Goal: Task Accomplishment & Management: Complete application form

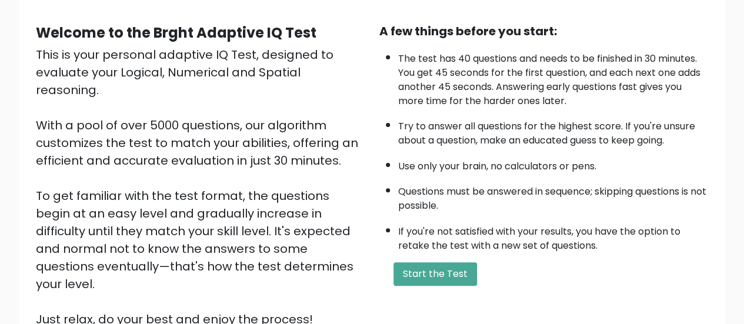
scroll to position [98, 0]
click at [436, 269] on button "Start the Test" at bounding box center [434, 275] width 83 height 24
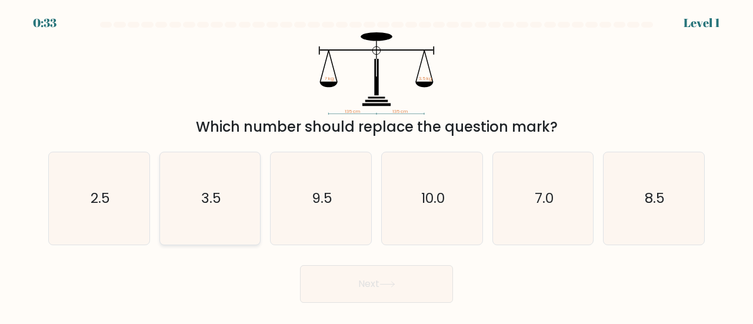
click at [238, 188] on icon "3.5" at bounding box center [210, 198] width 92 height 92
click at [376, 165] on input "b. 3.5" at bounding box center [376, 163] width 1 height 3
radio input "true"
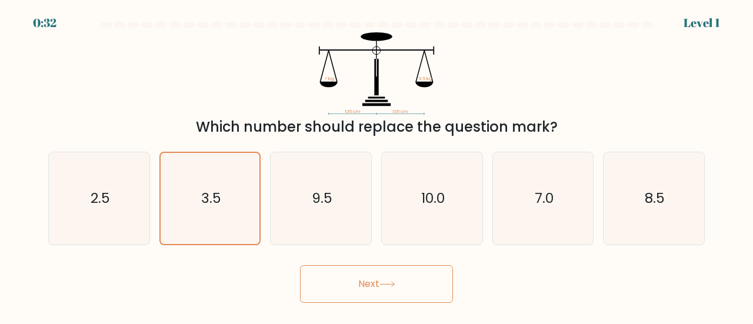
click at [375, 280] on button "Next" at bounding box center [376, 284] width 153 height 38
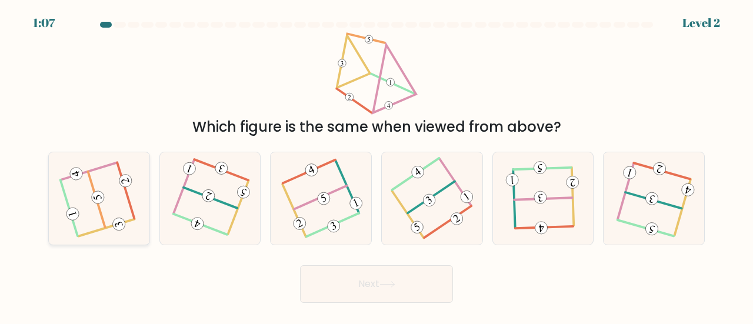
click at [102, 189] on icon at bounding box center [98, 198] width 73 height 73
click at [376, 165] on input "a." at bounding box center [376, 163] width 1 height 3
radio input "true"
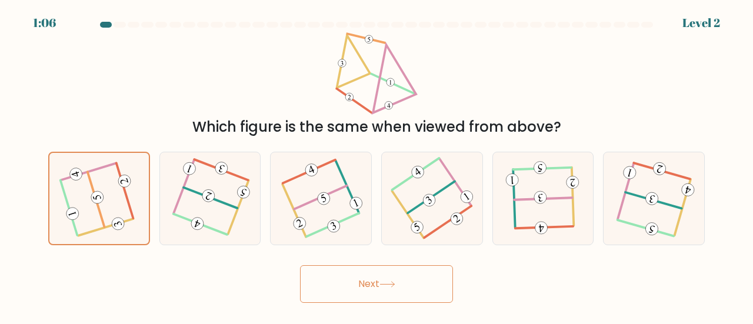
click at [365, 275] on button "Next" at bounding box center [376, 284] width 153 height 38
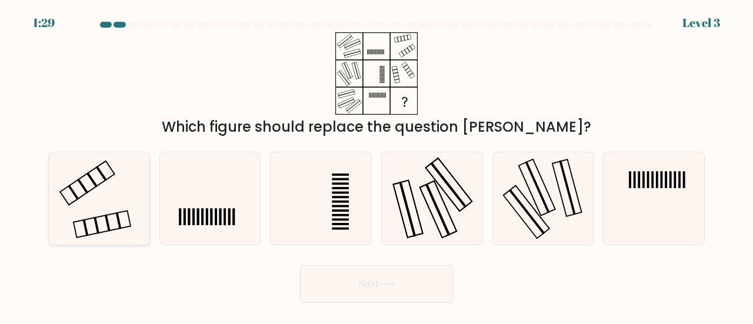
click at [91, 202] on icon at bounding box center [99, 198] width 92 height 92
click at [376, 165] on input "a." at bounding box center [376, 163] width 1 height 3
radio input "true"
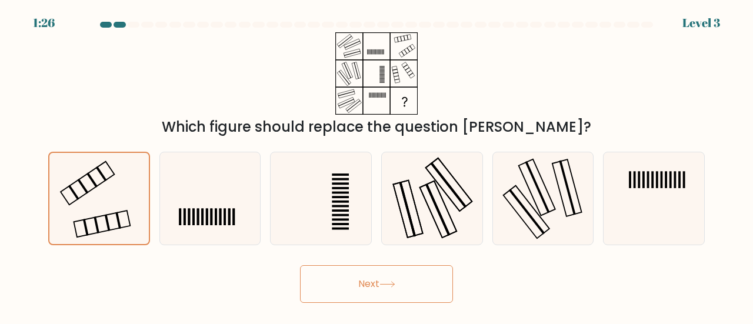
drag, startPoint x: 353, startPoint y: 264, endPoint x: 352, endPoint y: 286, distance: 22.4
click at [352, 286] on div "Next" at bounding box center [376, 281] width 670 height 44
click at [352, 286] on button "Next" at bounding box center [376, 284] width 153 height 38
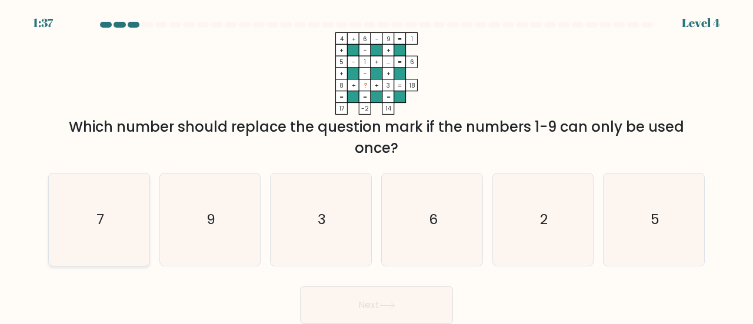
click at [118, 212] on icon "7" at bounding box center [99, 219] width 92 height 92
click at [376, 165] on input "a. 7" at bounding box center [376, 163] width 1 height 3
radio input "true"
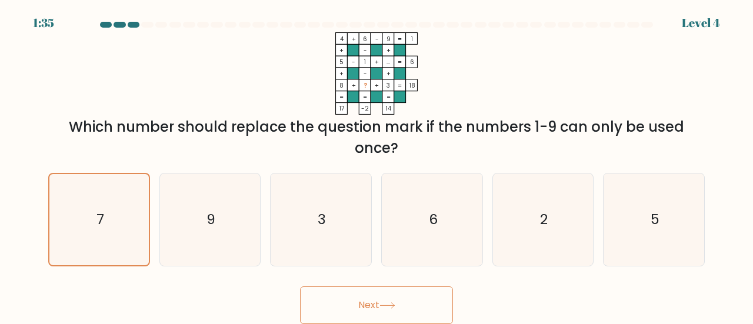
click at [384, 309] on button "Next" at bounding box center [376, 305] width 153 height 38
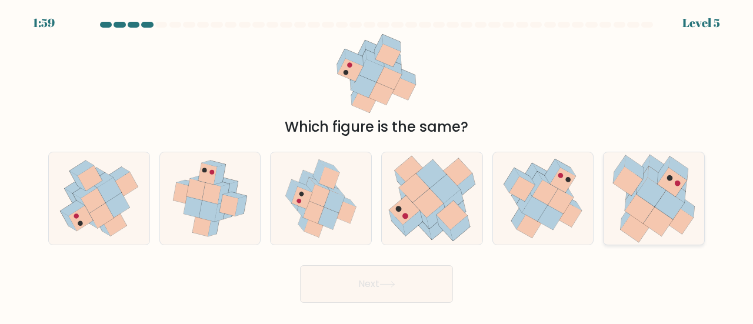
click at [662, 200] on icon at bounding box center [668, 205] width 29 height 29
click at [377, 165] on input "f." at bounding box center [376, 163] width 1 height 3
radio input "true"
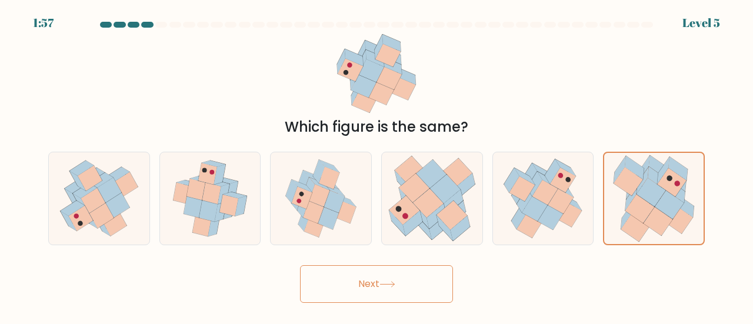
click at [417, 293] on button "Next" at bounding box center [376, 284] width 153 height 38
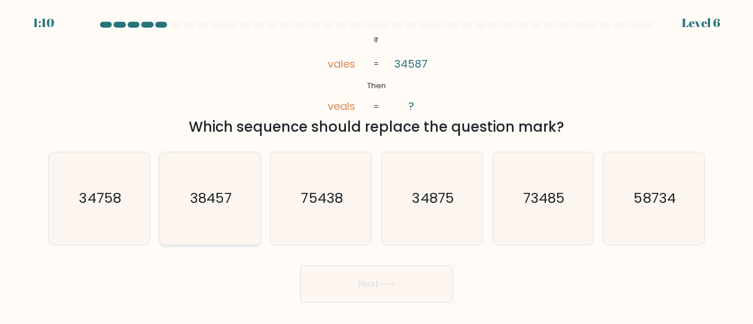
click at [212, 193] on text "38457" at bounding box center [211, 197] width 42 height 19
click at [376, 165] on input "b. 38457" at bounding box center [376, 163] width 1 height 3
radio input "true"
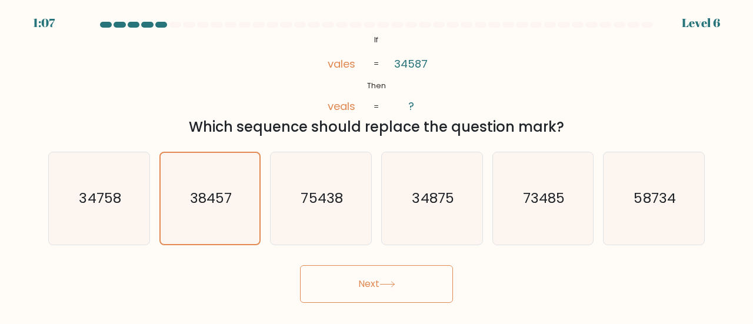
click at [365, 280] on button "Next" at bounding box center [376, 284] width 153 height 38
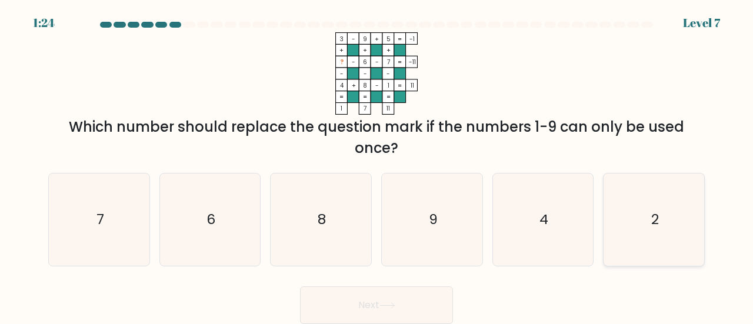
click at [636, 223] on icon "2" at bounding box center [653, 219] width 92 height 92
click at [377, 165] on input "f. 2" at bounding box center [376, 163] width 1 height 3
radio input "true"
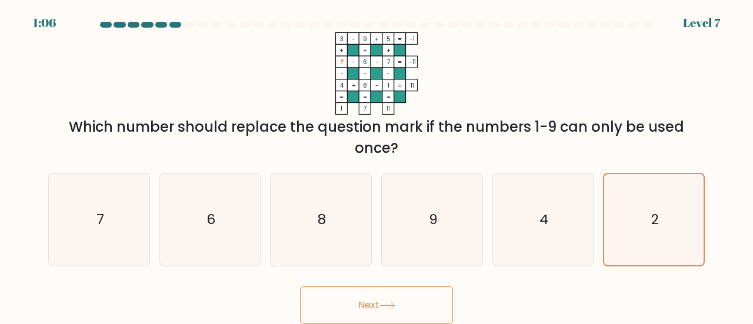
click at [421, 297] on button "Next" at bounding box center [376, 305] width 153 height 38
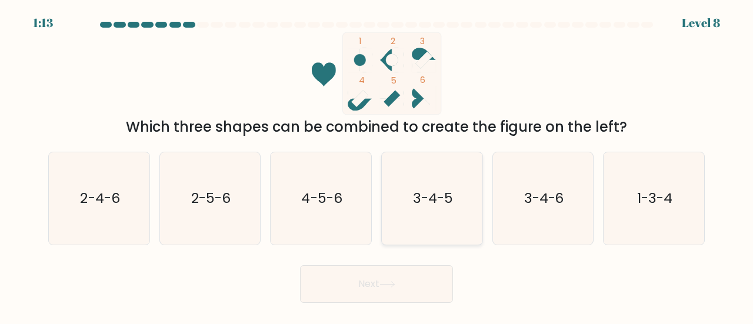
click at [437, 216] on icon "3-4-5" at bounding box center [432, 198] width 92 height 92
click at [377, 165] on input "d. 3-4-5" at bounding box center [376, 163] width 1 height 3
radio input "true"
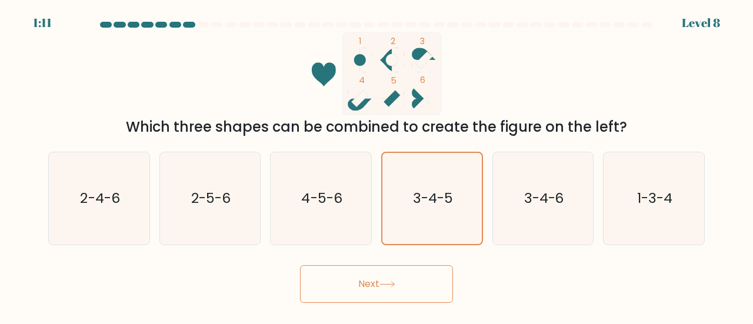
click at [375, 293] on button "Next" at bounding box center [376, 284] width 153 height 38
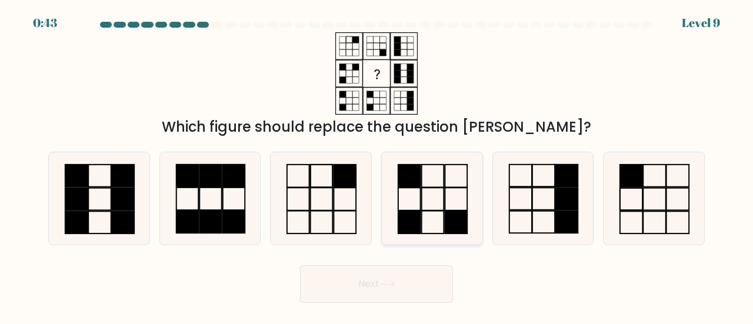
click at [449, 198] on icon at bounding box center [432, 198] width 92 height 92
click at [377, 165] on input "d." at bounding box center [376, 163] width 1 height 3
radio input "true"
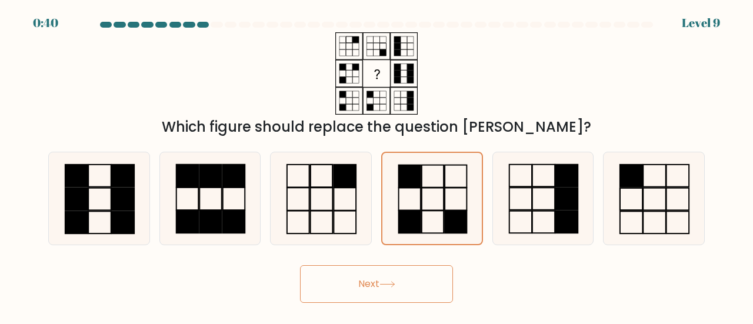
click at [402, 288] on button "Next" at bounding box center [376, 284] width 153 height 38
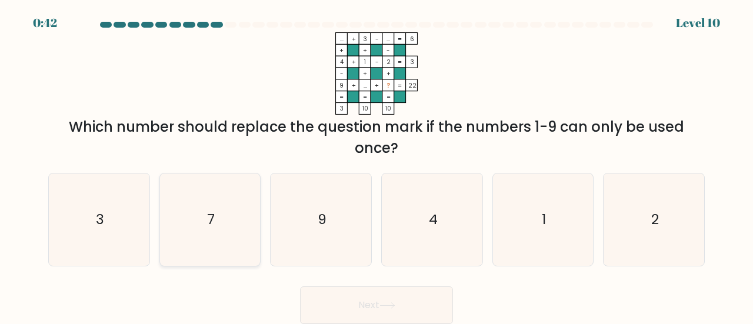
click at [219, 224] on icon "7" at bounding box center [210, 219] width 92 height 92
click at [376, 165] on input "b. 7" at bounding box center [376, 163] width 1 height 3
radio input "true"
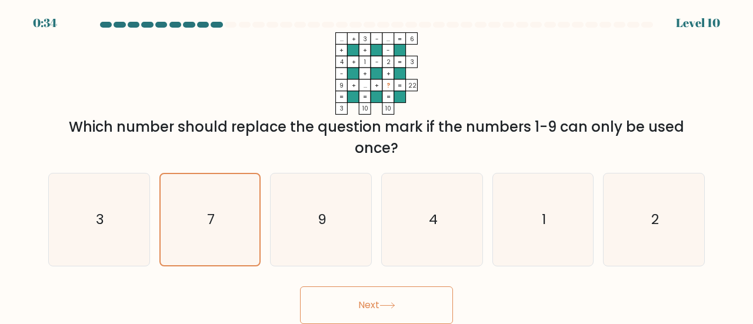
click at [359, 298] on button "Next" at bounding box center [376, 305] width 153 height 38
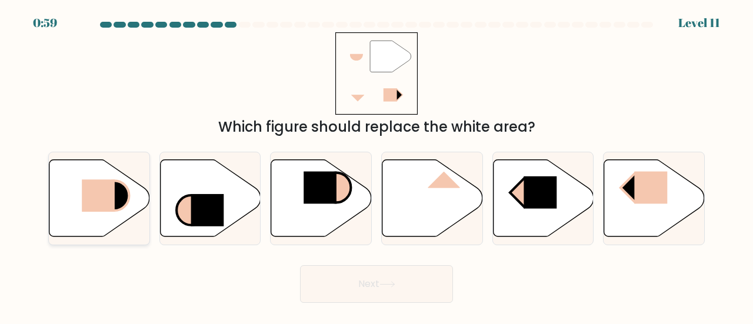
click at [116, 189] on icon at bounding box center [114, 196] width 29 height 30
click at [376, 165] on input "a." at bounding box center [376, 163] width 1 height 3
radio input "true"
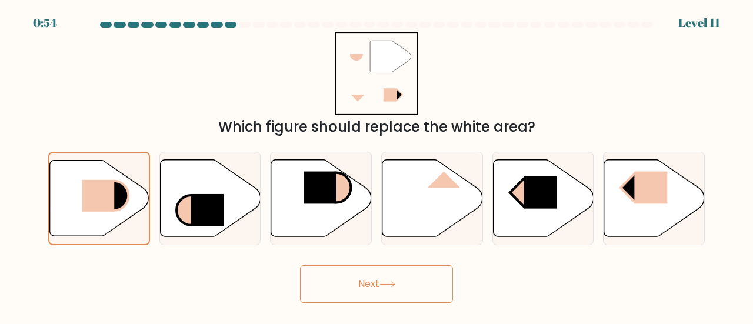
click at [439, 273] on button "Next" at bounding box center [376, 284] width 153 height 38
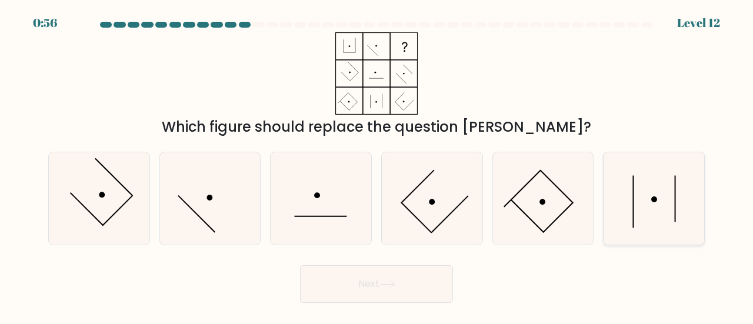
click at [669, 215] on icon at bounding box center [653, 198] width 92 height 92
click at [377, 165] on input "f." at bounding box center [376, 163] width 1 height 3
radio input "true"
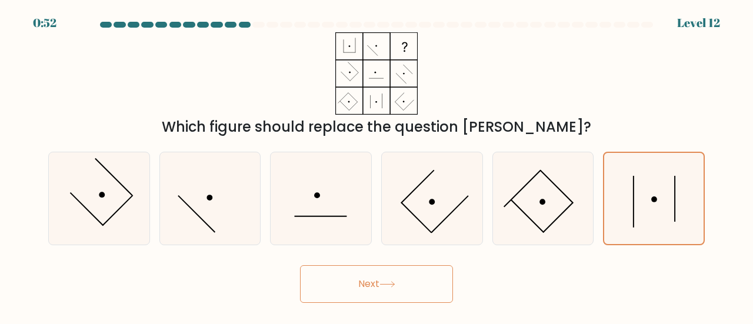
click at [390, 285] on icon at bounding box center [387, 284] width 16 height 6
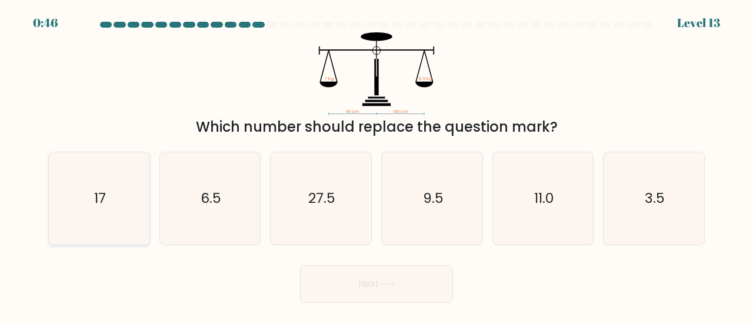
click at [105, 187] on icon "17" at bounding box center [99, 198] width 92 height 92
click at [376, 165] on input "a. 17" at bounding box center [376, 163] width 1 height 3
radio input "true"
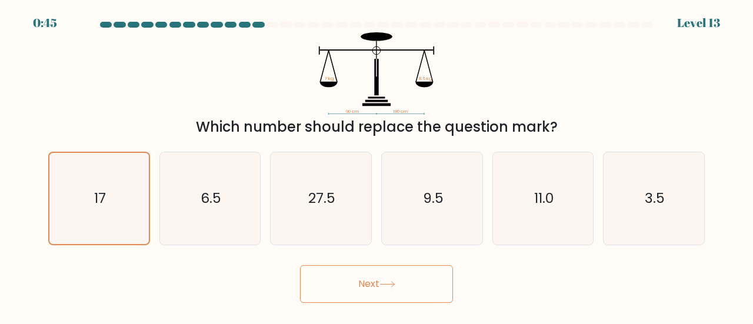
click at [345, 279] on button "Next" at bounding box center [376, 284] width 153 height 38
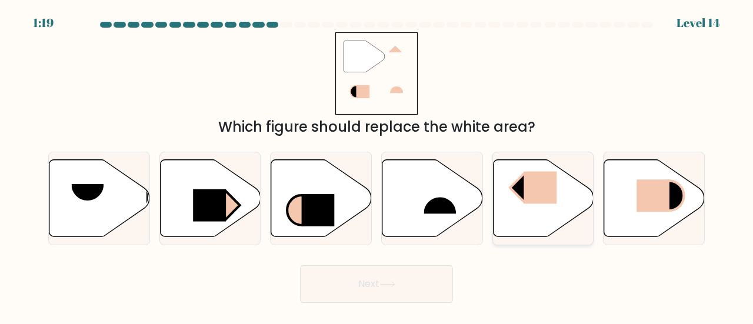
click at [530, 206] on icon at bounding box center [543, 197] width 101 height 77
click at [377, 165] on input "e." at bounding box center [376, 163] width 1 height 3
radio input "true"
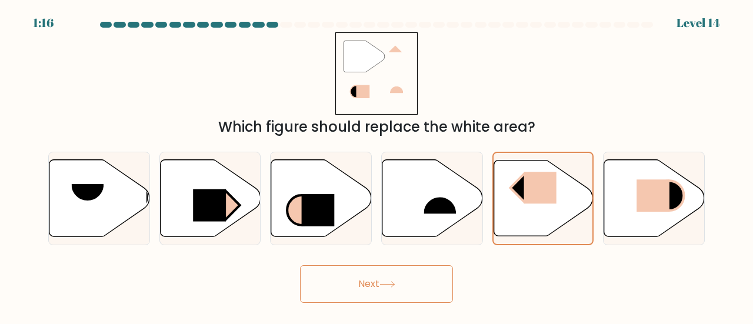
click at [415, 278] on button "Next" at bounding box center [376, 284] width 153 height 38
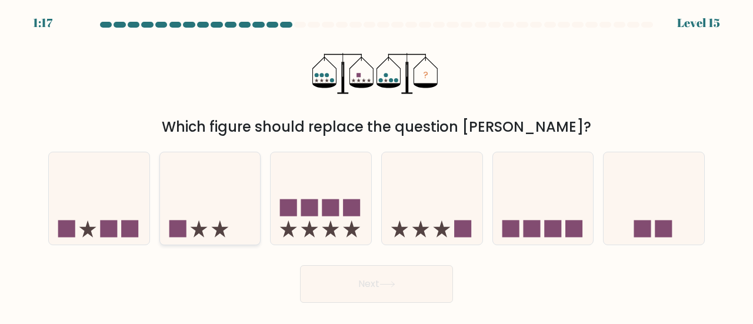
click at [215, 191] on icon at bounding box center [210, 198] width 101 height 83
click at [376, 165] on input "b." at bounding box center [376, 163] width 1 height 3
radio input "true"
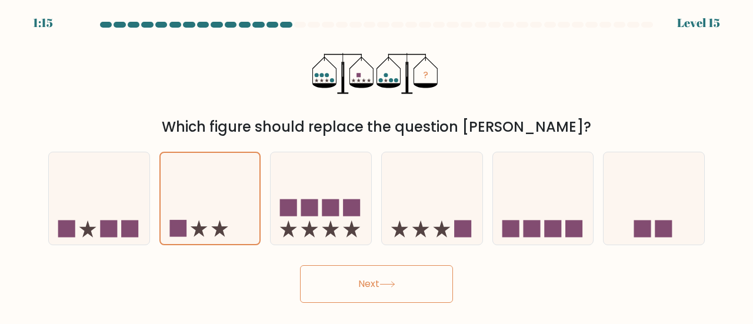
click at [358, 280] on button "Next" at bounding box center [376, 284] width 153 height 38
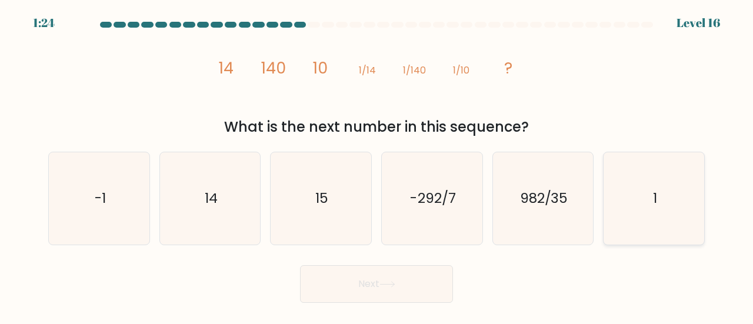
click at [624, 200] on icon "1" at bounding box center [653, 198] width 92 height 92
click at [377, 165] on input "f. 1" at bounding box center [376, 163] width 1 height 3
radio input "true"
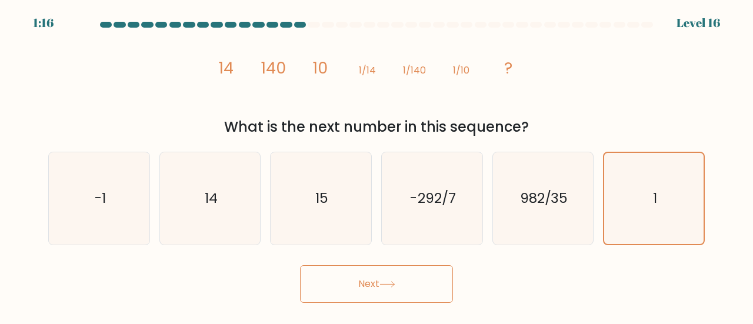
click at [431, 283] on button "Next" at bounding box center [376, 284] width 153 height 38
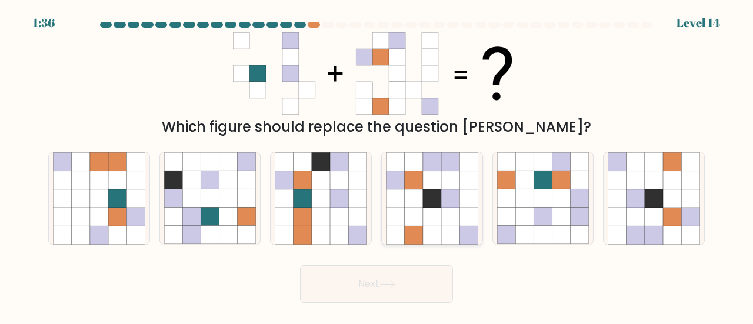
click at [423, 169] on icon at bounding box center [432, 161] width 18 height 18
click at [377, 165] on input "d." at bounding box center [376, 163] width 1 height 3
radio input "true"
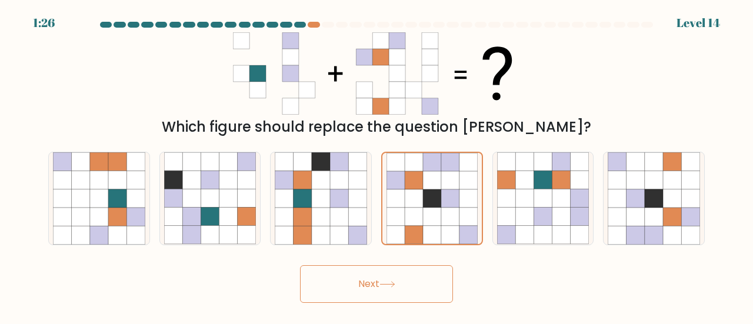
click at [446, 281] on button "Next" at bounding box center [376, 284] width 153 height 38
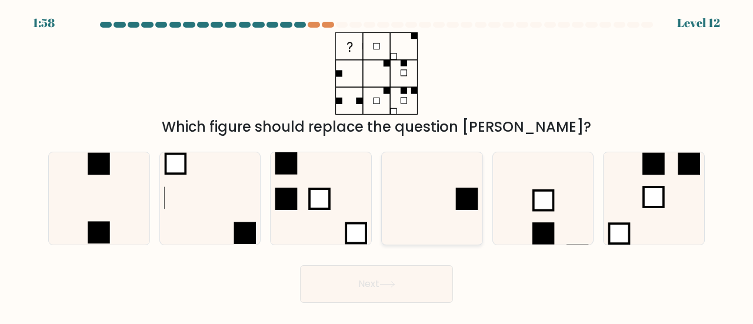
click at [463, 214] on icon at bounding box center [432, 198] width 92 height 92
click at [377, 165] on input "d." at bounding box center [376, 163] width 1 height 3
radio input "true"
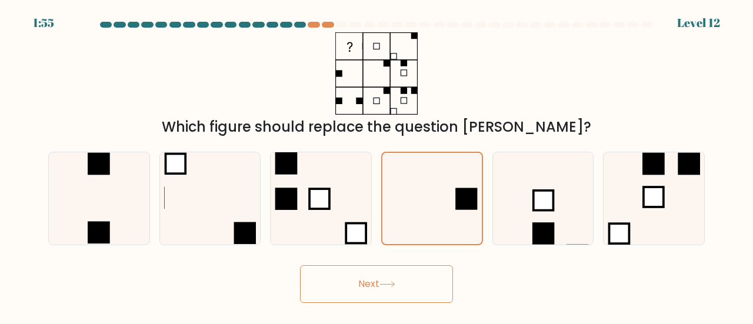
click at [403, 292] on button "Next" at bounding box center [376, 284] width 153 height 38
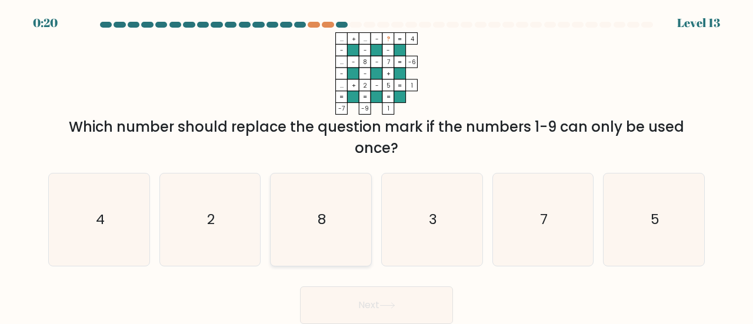
click at [310, 217] on icon "8" at bounding box center [321, 219] width 92 height 92
click at [376, 165] on input "c. 8" at bounding box center [376, 163] width 1 height 3
radio input "true"
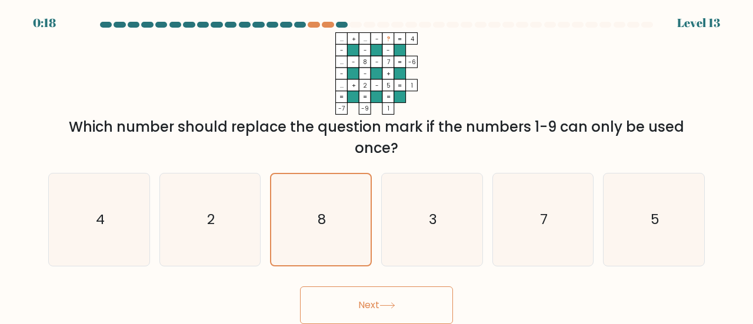
click at [379, 290] on button "Next" at bounding box center [376, 305] width 153 height 38
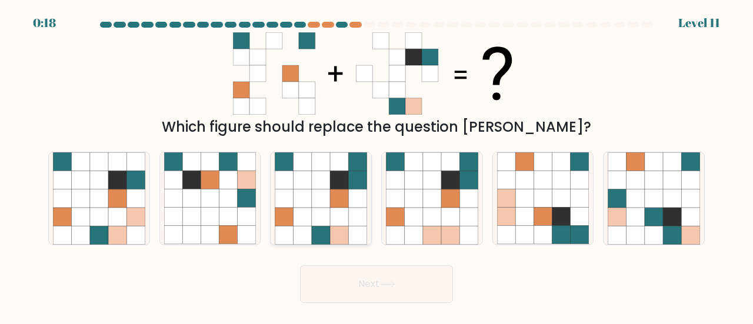
click at [346, 203] on icon at bounding box center [339, 198] width 18 height 18
click at [376, 165] on input "c." at bounding box center [376, 163] width 1 height 3
radio input "true"
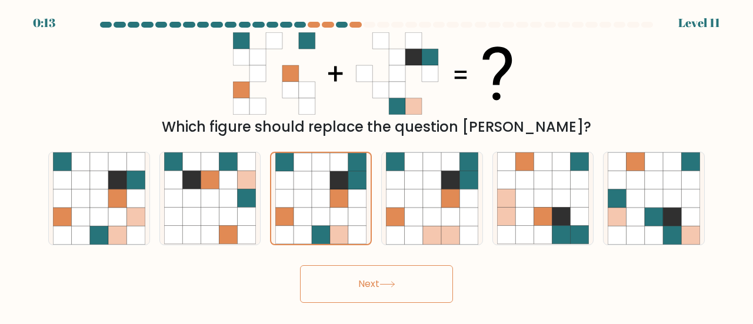
click at [400, 288] on button "Next" at bounding box center [376, 284] width 153 height 38
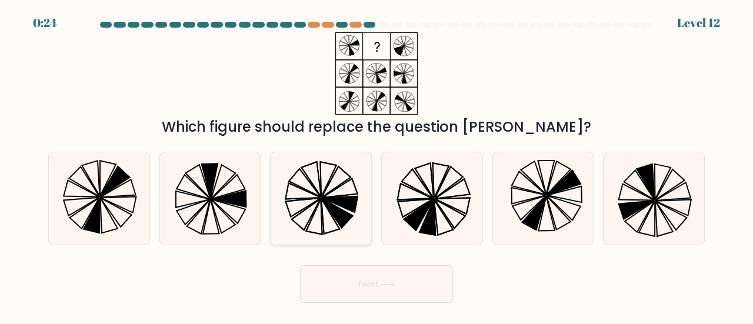
click at [327, 191] on icon at bounding box center [321, 198] width 92 height 92
click at [376, 165] on input "c." at bounding box center [376, 163] width 1 height 3
radio input "true"
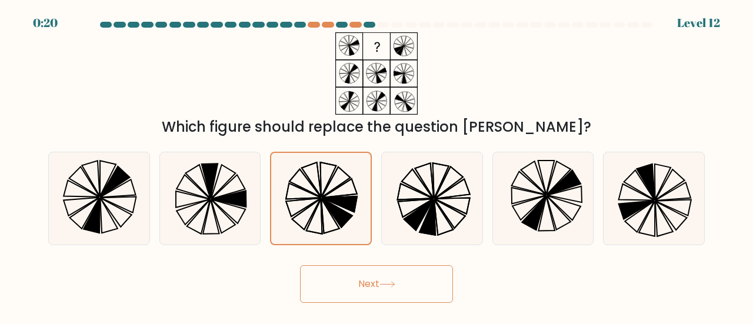
click at [419, 297] on button "Next" at bounding box center [376, 284] width 153 height 38
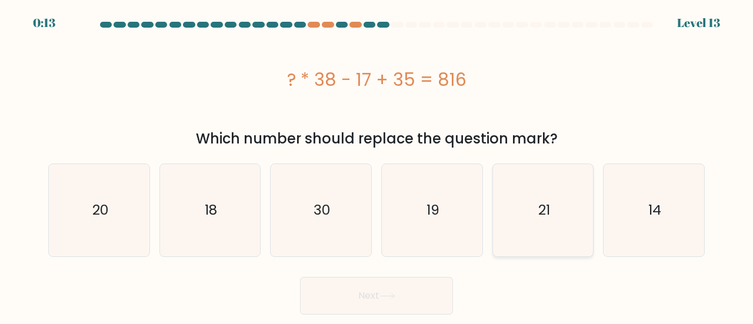
click at [557, 222] on icon "21" at bounding box center [543, 210] width 92 height 92
click at [377, 165] on input "e. 21" at bounding box center [376, 163] width 1 height 3
radio input "true"
click at [389, 287] on button "Next" at bounding box center [376, 296] width 153 height 38
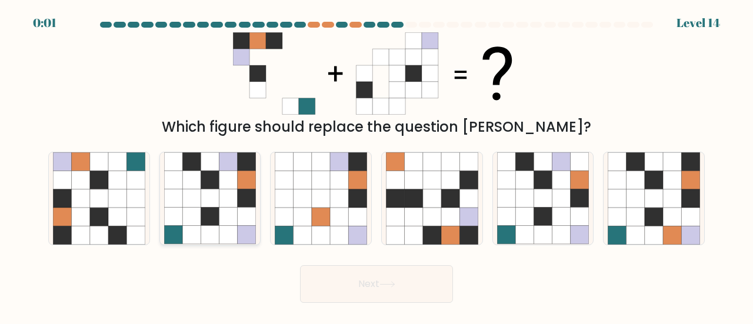
click at [199, 184] on icon at bounding box center [191, 180] width 18 height 18
click at [376, 165] on input "b." at bounding box center [376, 163] width 1 height 3
radio input "true"
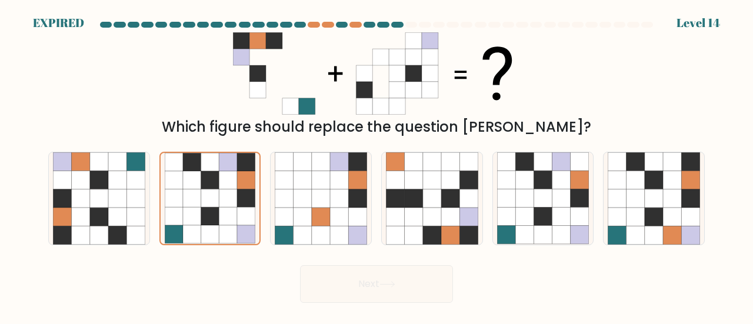
click at [332, 283] on div "Next" at bounding box center [376, 281] width 670 height 44
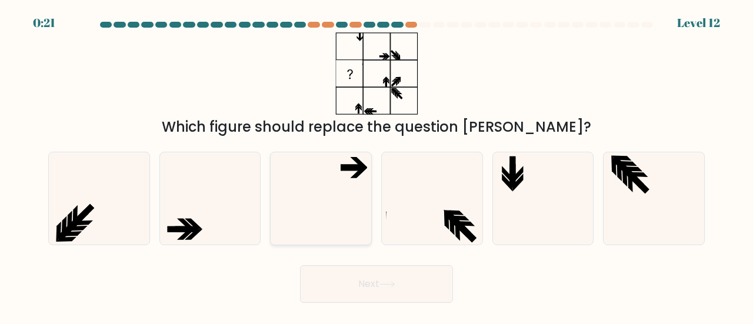
click at [336, 188] on icon at bounding box center [321, 198] width 92 height 92
click at [376, 165] on input "c." at bounding box center [376, 163] width 1 height 3
radio input "true"
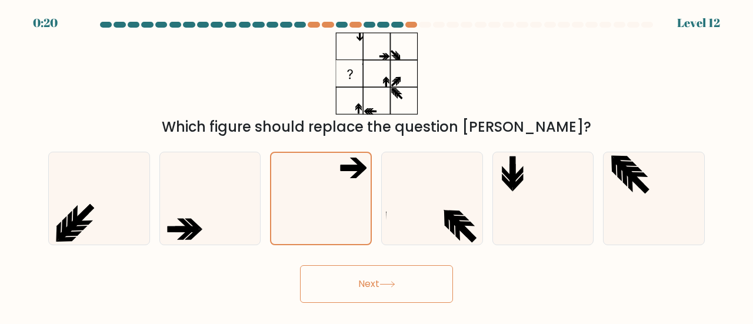
click at [406, 285] on button "Next" at bounding box center [376, 284] width 153 height 38
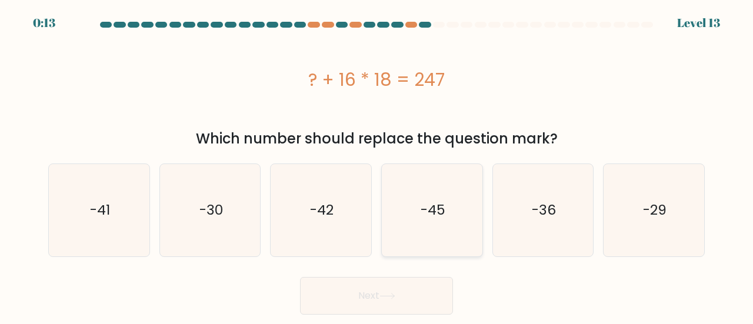
click at [459, 212] on icon "-45" at bounding box center [432, 210] width 92 height 92
click at [377, 165] on input "d. -45" at bounding box center [376, 163] width 1 height 3
radio input "true"
click at [420, 289] on button "Next" at bounding box center [376, 296] width 153 height 38
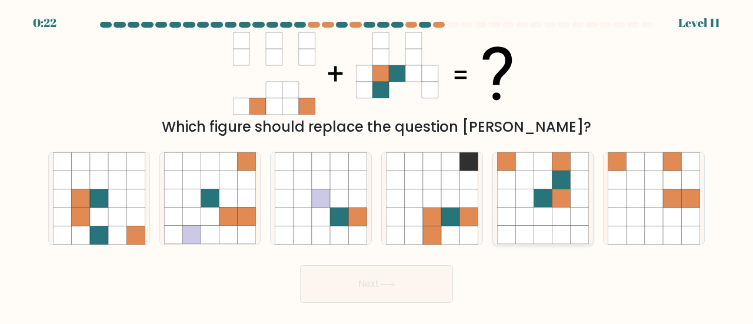
click at [553, 195] on icon at bounding box center [561, 198] width 18 height 18
click at [377, 165] on input "e." at bounding box center [376, 163] width 1 height 3
radio input "true"
click at [396, 292] on button "Next" at bounding box center [376, 284] width 153 height 38
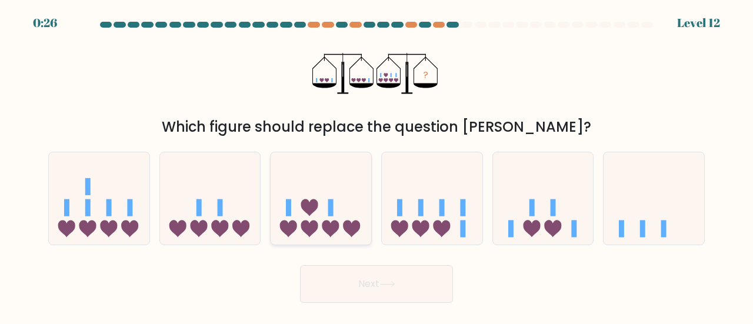
click at [336, 227] on icon at bounding box center [330, 228] width 17 height 17
click at [376, 165] on input "c." at bounding box center [376, 163] width 1 height 3
radio input "true"
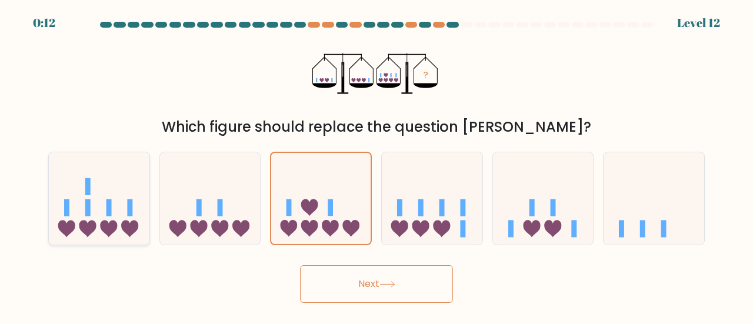
click at [113, 211] on icon at bounding box center [99, 198] width 101 height 83
click at [376, 165] on input "a." at bounding box center [376, 163] width 1 height 3
radio input "true"
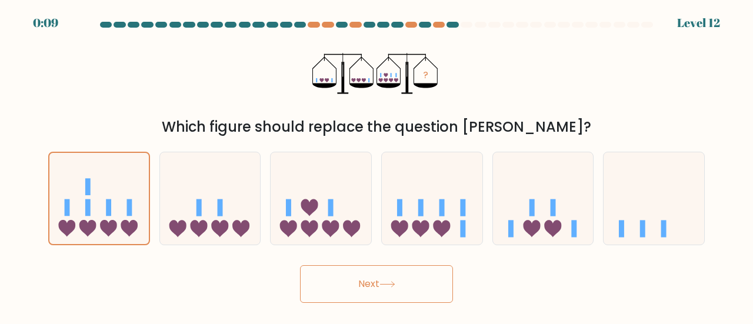
click at [385, 285] on icon at bounding box center [387, 284] width 16 height 6
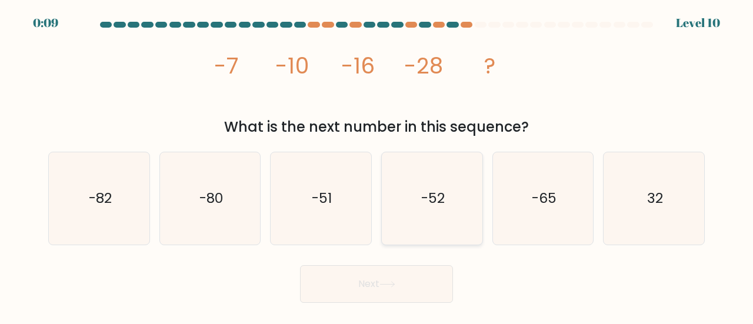
click at [462, 197] on icon "-52" at bounding box center [432, 198] width 92 height 92
click at [377, 165] on input "d. -52" at bounding box center [376, 163] width 1 height 3
radio input "true"
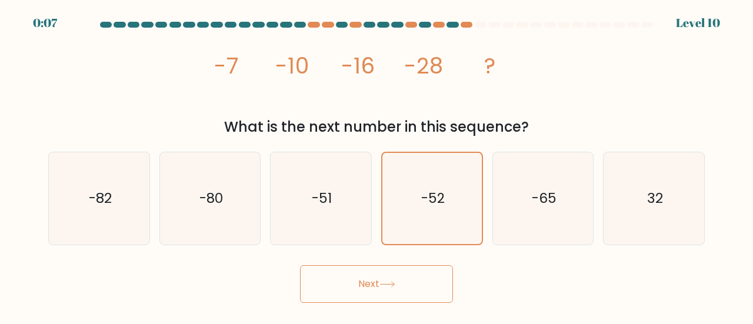
click at [402, 278] on button "Next" at bounding box center [376, 284] width 153 height 38
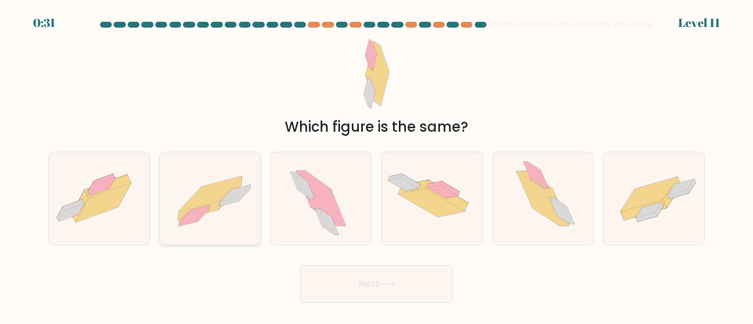
click at [215, 209] on icon at bounding box center [198, 211] width 41 height 20
click at [376, 165] on input "b." at bounding box center [376, 163] width 1 height 3
radio input "true"
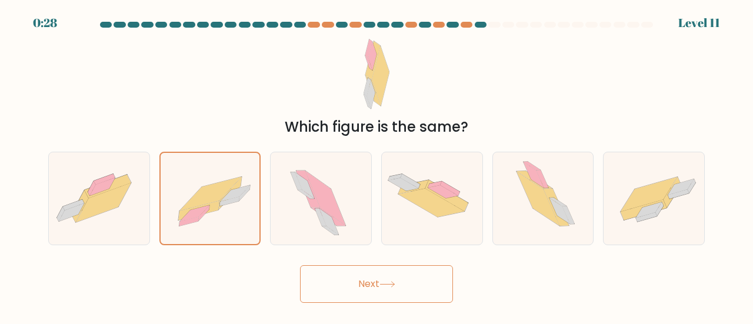
click at [339, 278] on button "Next" at bounding box center [376, 284] width 153 height 38
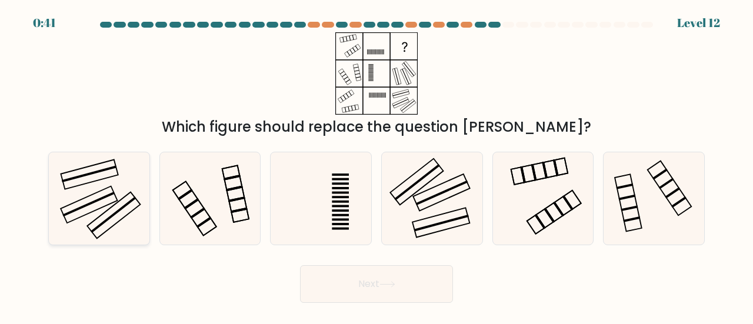
click at [103, 217] on icon at bounding box center [99, 198] width 92 height 92
click at [376, 165] on input "a." at bounding box center [376, 163] width 1 height 3
radio input "true"
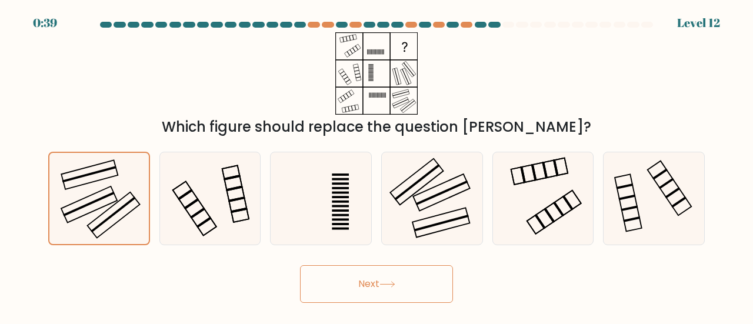
click at [390, 283] on icon at bounding box center [387, 284] width 16 height 6
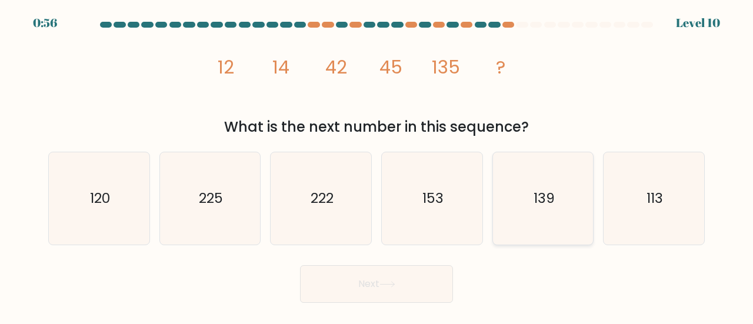
click at [534, 186] on icon "139" at bounding box center [543, 198] width 92 height 92
click at [377, 165] on input "e. 139" at bounding box center [376, 163] width 1 height 3
radio input "true"
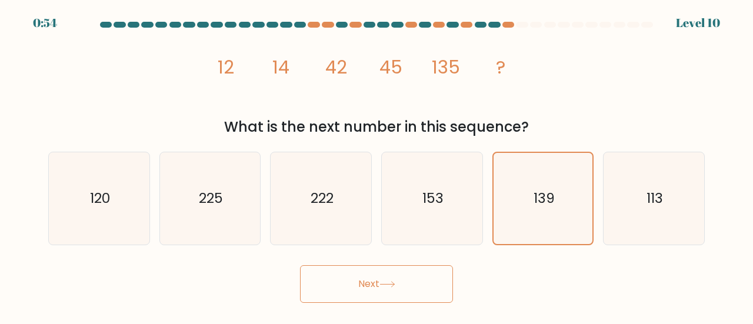
click at [417, 279] on button "Next" at bounding box center [376, 284] width 153 height 38
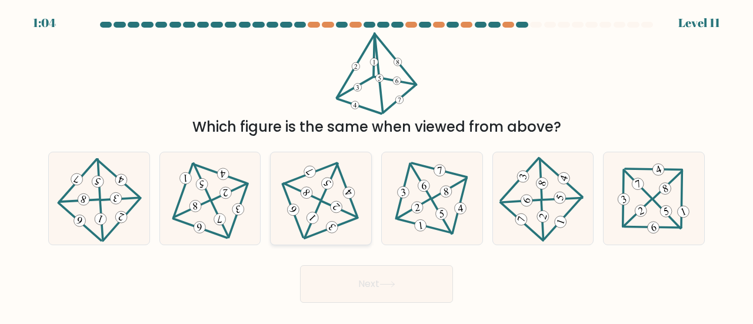
click at [318, 205] on 597 at bounding box center [312, 219] width 15 height 35
click at [376, 165] on input "c." at bounding box center [376, 163] width 1 height 3
radio input "true"
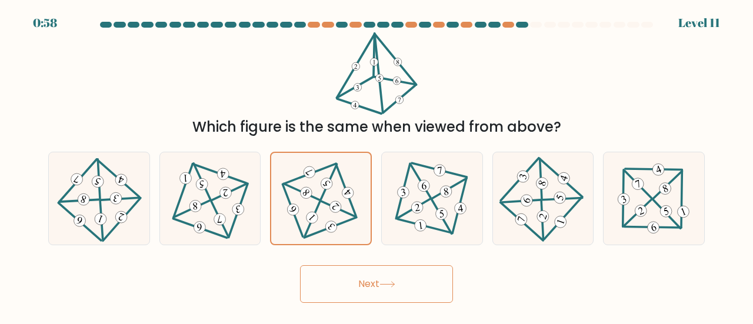
click at [425, 284] on button "Next" at bounding box center [376, 284] width 153 height 38
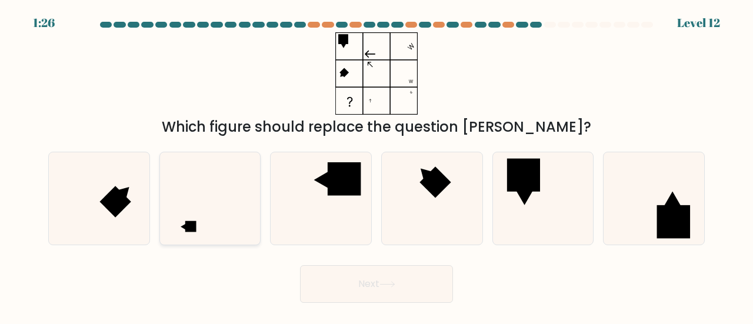
click at [197, 208] on icon at bounding box center [210, 198] width 92 height 92
click at [376, 165] on input "b." at bounding box center [376, 163] width 1 height 3
radio input "true"
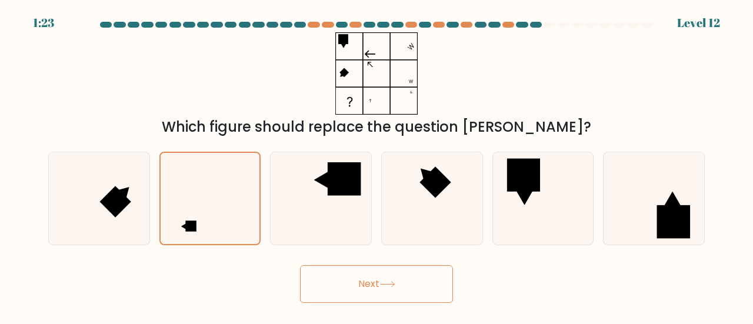
click at [395, 282] on icon at bounding box center [387, 284] width 16 height 6
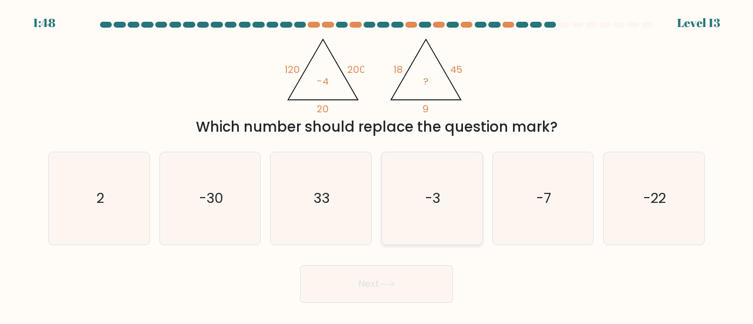
click at [414, 192] on icon "-3" at bounding box center [432, 198] width 92 height 92
click at [377, 165] on input "d. -3" at bounding box center [376, 163] width 1 height 3
radio input "true"
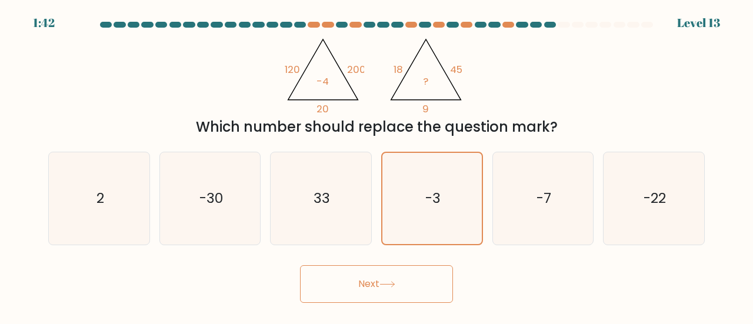
click at [412, 291] on button "Next" at bounding box center [376, 284] width 153 height 38
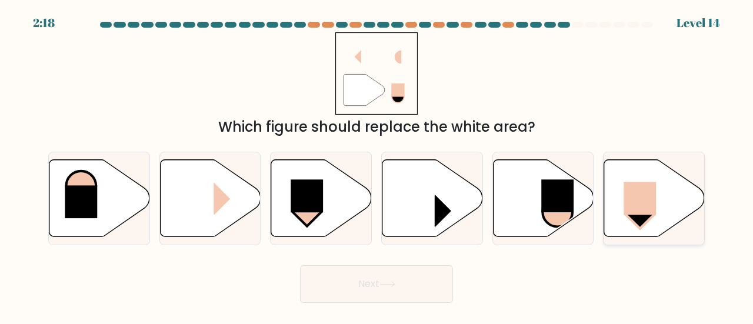
click at [635, 195] on rect at bounding box center [640, 198] width 32 height 33
click at [377, 165] on input "f." at bounding box center [376, 163] width 1 height 3
radio input "true"
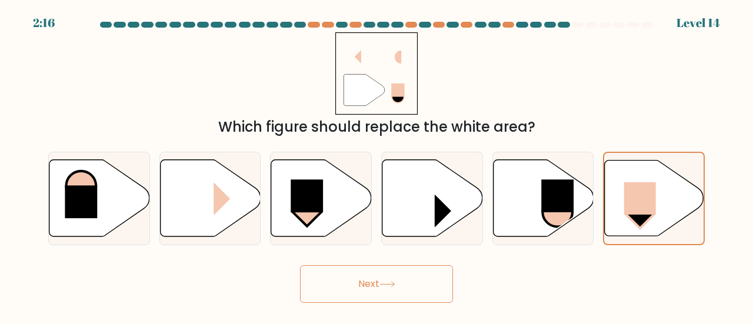
click at [393, 280] on button "Next" at bounding box center [376, 284] width 153 height 38
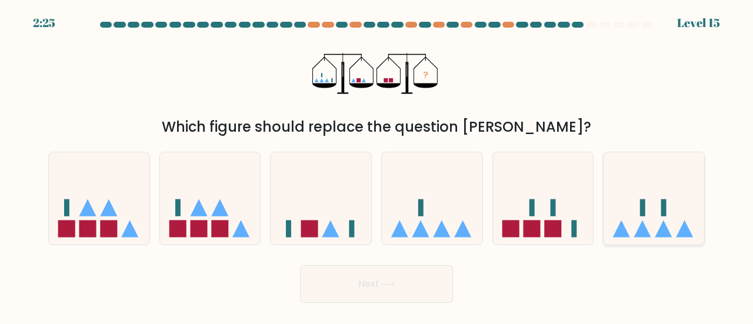
click at [659, 195] on icon at bounding box center [653, 198] width 101 height 83
click at [377, 165] on input "f." at bounding box center [376, 163] width 1 height 3
radio input "true"
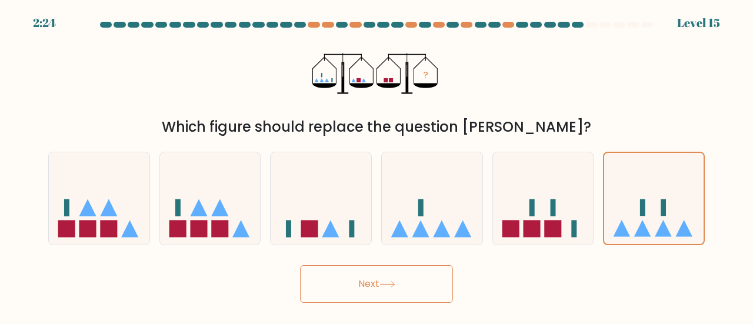
click at [427, 272] on button "Next" at bounding box center [376, 284] width 153 height 38
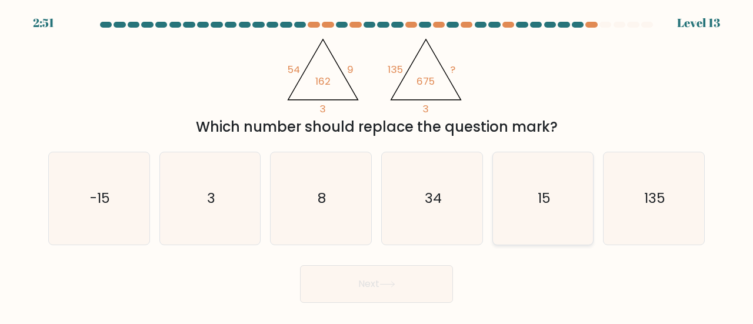
click at [552, 209] on icon "15" at bounding box center [543, 198] width 92 height 92
click at [377, 165] on input "e. 15" at bounding box center [376, 163] width 1 height 3
radio input "true"
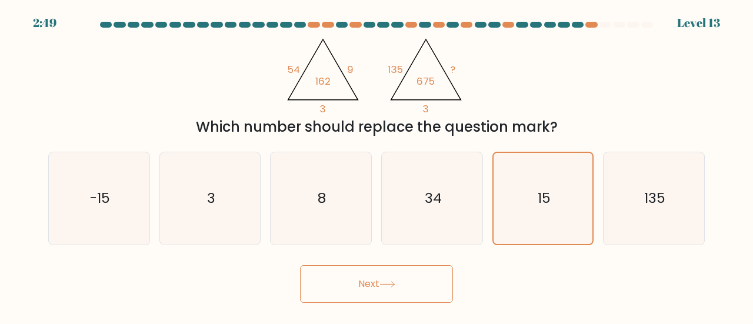
click at [383, 286] on icon at bounding box center [387, 284] width 16 height 6
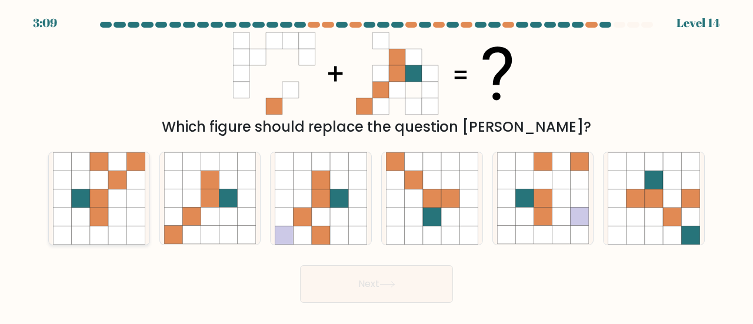
click at [96, 209] on icon at bounding box center [99, 217] width 18 height 18
click at [376, 165] on input "a." at bounding box center [376, 163] width 1 height 3
radio input "true"
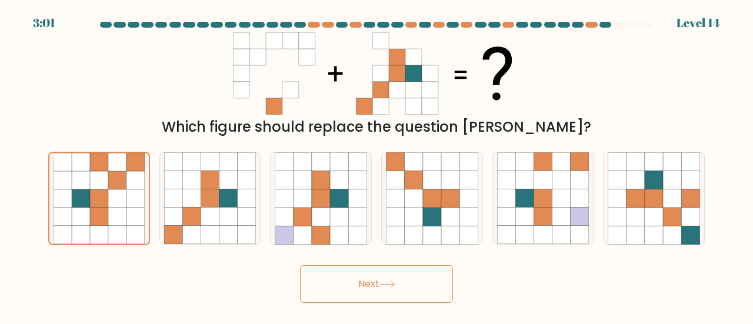
click at [372, 276] on button "Next" at bounding box center [376, 284] width 153 height 38
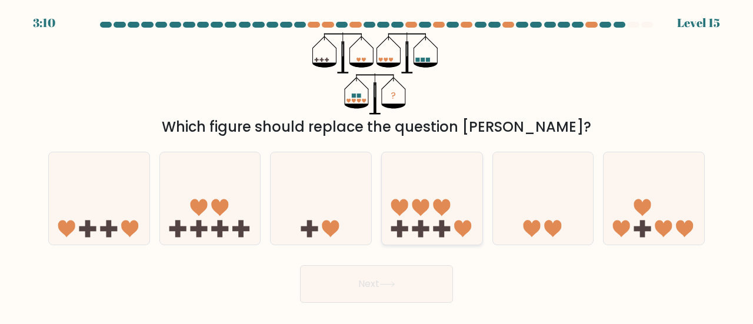
click at [435, 215] on icon at bounding box center [432, 198] width 101 height 83
click at [377, 165] on input "d." at bounding box center [376, 163] width 1 height 3
radio input "true"
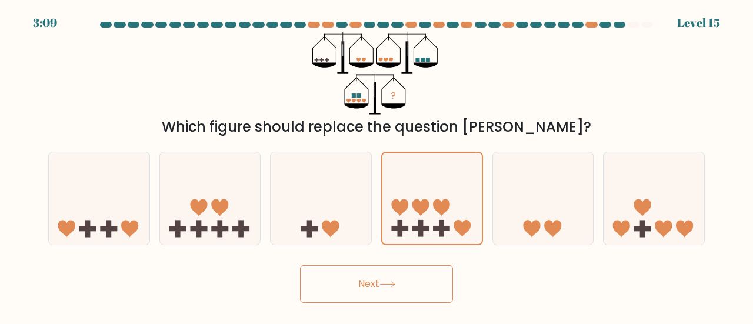
click at [410, 289] on button "Next" at bounding box center [376, 284] width 153 height 38
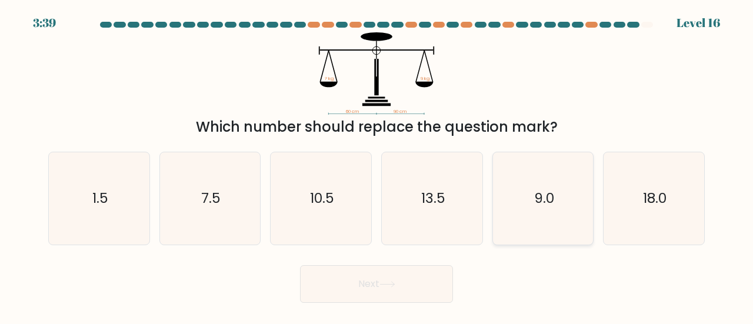
click at [527, 212] on icon "9.0" at bounding box center [543, 198] width 92 height 92
click at [377, 165] on input "e. 9.0" at bounding box center [376, 163] width 1 height 3
radio input "true"
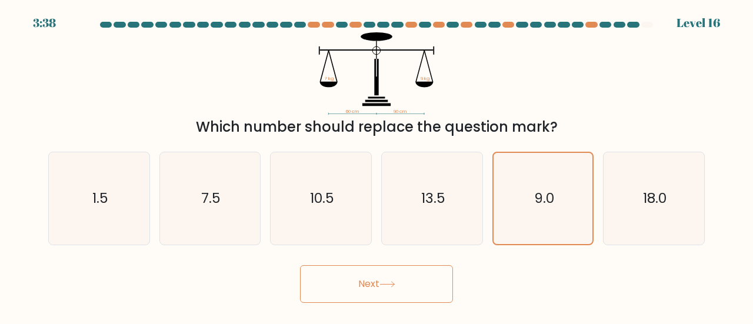
click at [408, 279] on button "Next" at bounding box center [376, 284] width 153 height 38
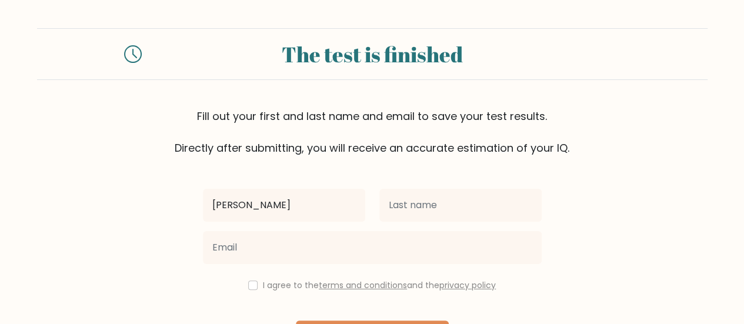
type input "[PERSON_NAME]"
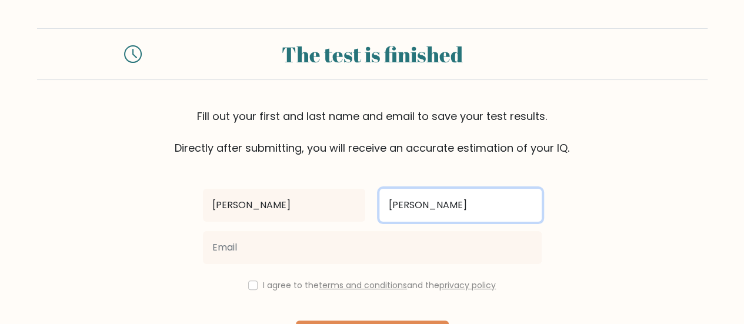
type input "[PERSON_NAME]"
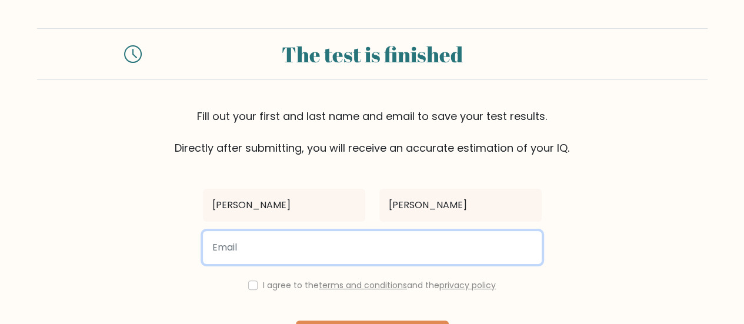
click at [328, 250] on input "email" at bounding box center [372, 247] width 339 height 33
type input "anggitadianpusparini@gmail.com"
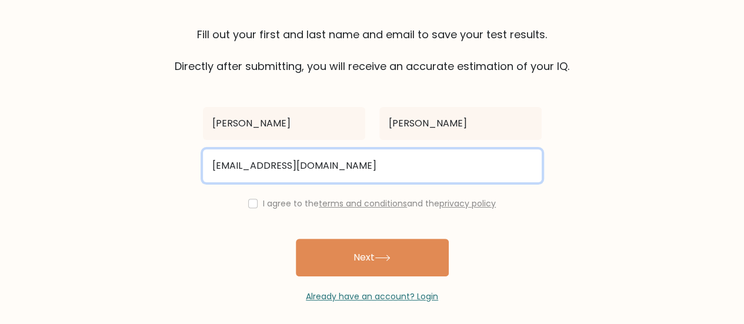
scroll to position [83, 0]
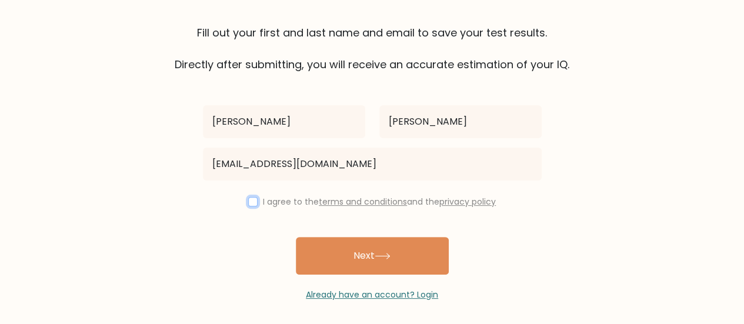
click at [248, 200] on input "checkbox" at bounding box center [252, 201] width 9 height 9
checkbox input "true"
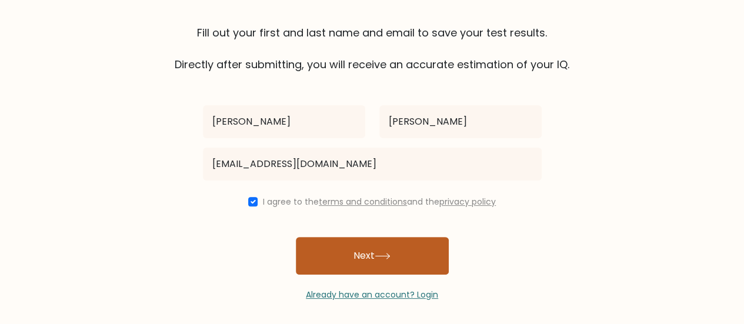
click at [345, 270] on button "Next" at bounding box center [372, 256] width 153 height 38
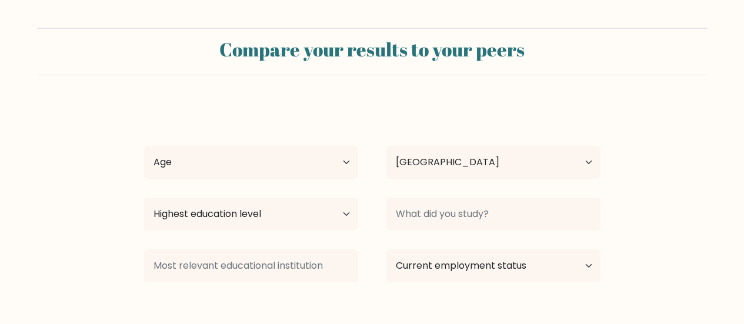
select select "ID"
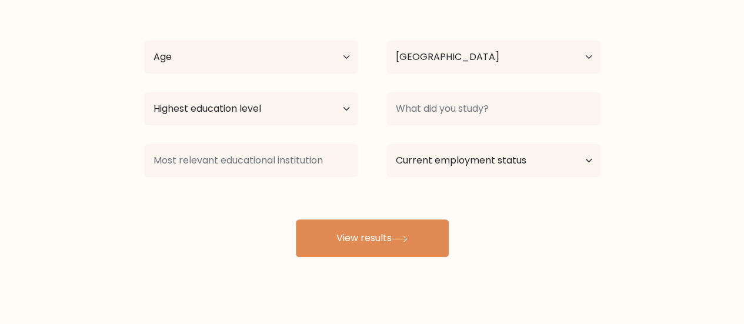
scroll to position [109, 0]
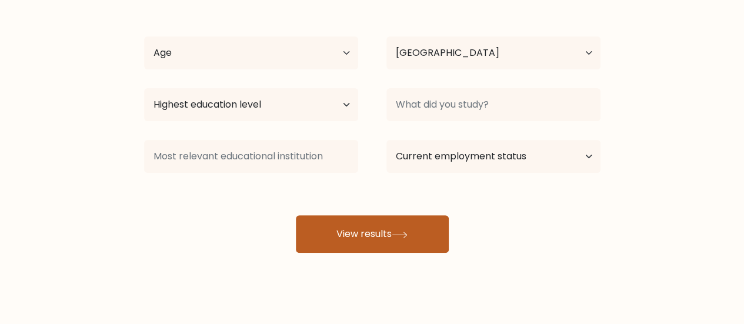
click at [356, 249] on button "View results" at bounding box center [372, 234] width 153 height 38
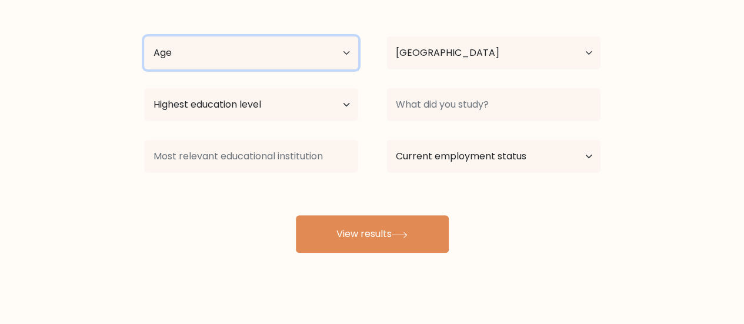
click at [276, 59] on select "Age Under [DEMOGRAPHIC_DATA] [DEMOGRAPHIC_DATA] [DEMOGRAPHIC_DATA] [DEMOGRAPHIC…" at bounding box center [251, 52] width 214 height 33
select select "18_24"
click at [144, 36] on select "Age Under [DEMOGRAPHIC_DATA] [DEMOGRAPHIC_DATA] [DEMOGRAPHIC_DATA] [DEMOGRAPHIC…" at bounding box center [251, 52] width 214 height 33
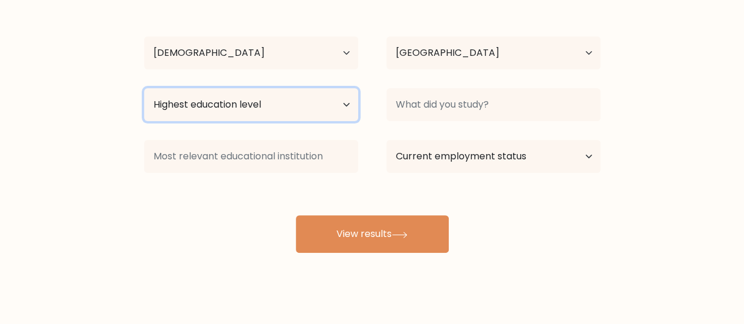
click at [290, 105] on select "Highest education level No schooling Primary Lower Secondary Upper Secondary Oc…" at bounding box center [251, 104] width 214 height 33
select select "bachelors_degree"
click at [144, 88] on select "Highest education level No schooling Primary Lower Secondary Upper Secondary Oc…" at bounding box center [251, 104] width 214 height 33
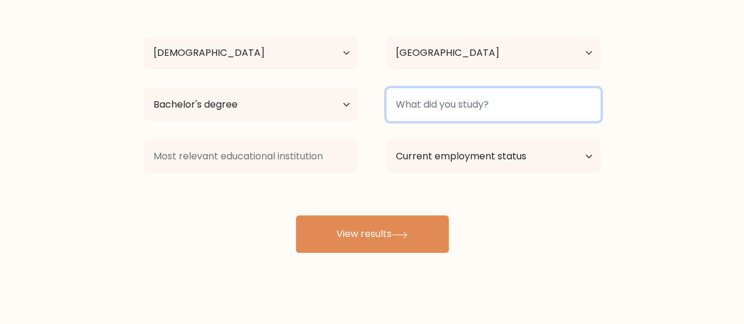
click at [399, 108] on input at bounding box center [493, 104] width 214 height 33
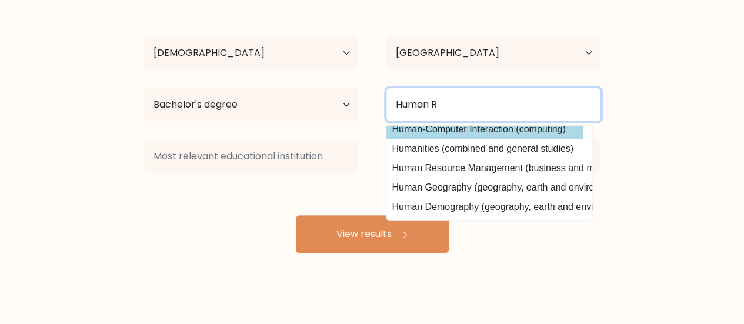
scroll to position [56, 6]
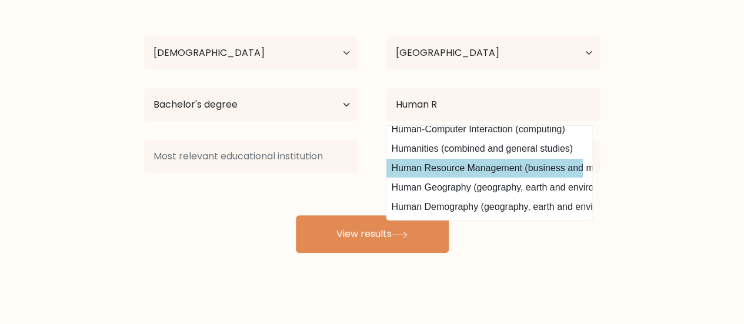
click at [507, 157] on div "Anggita Dian Puspa Rini Age Under 18 years old 18-24 years old 25-34 years old …" at bounding box center [372, 123] width 470 height 259
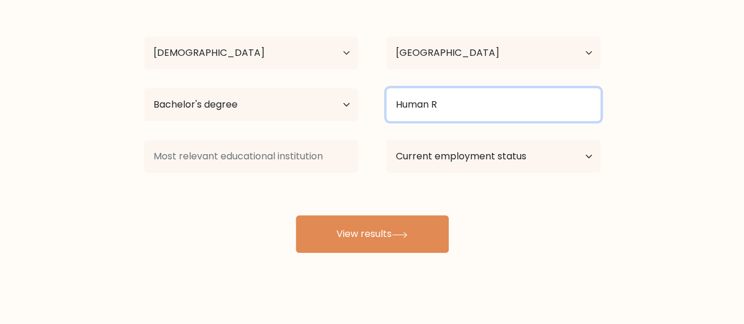
click at [472, 103] on input "Human R" at bounding box center [493, 104] width 214 height 33
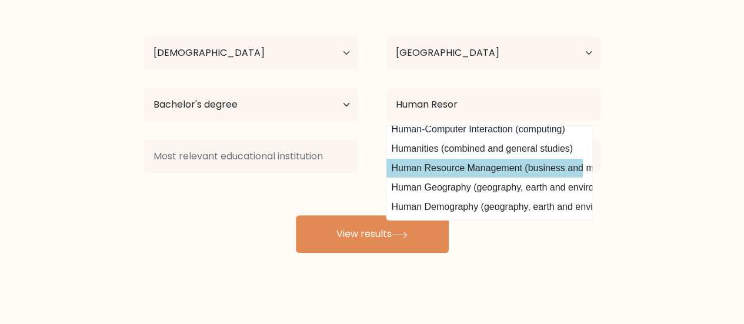
click at [466, 163] on div "Anggita Dian Puspa Rini Age Under 18 years old 18-24 years old 25-34 years old …" at bounding box center [372, 123] width 470 height 259
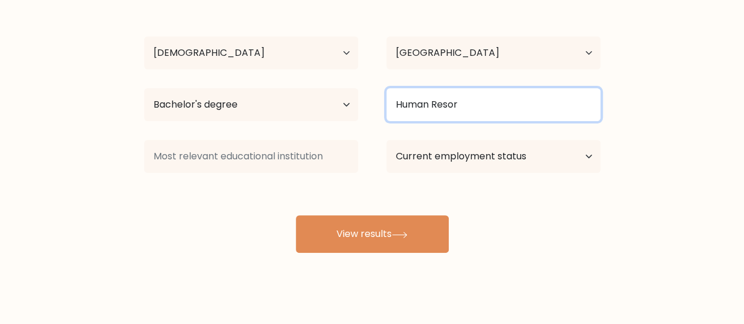
click at [469, 106] on input "Human Resor" at bounding box center [493, 104] width 214 height 33
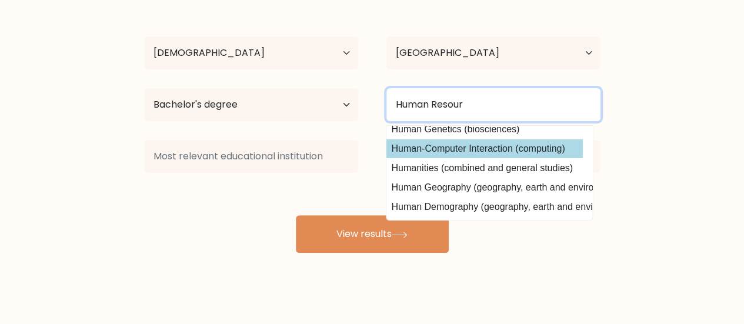
scroll to position [0, 6]
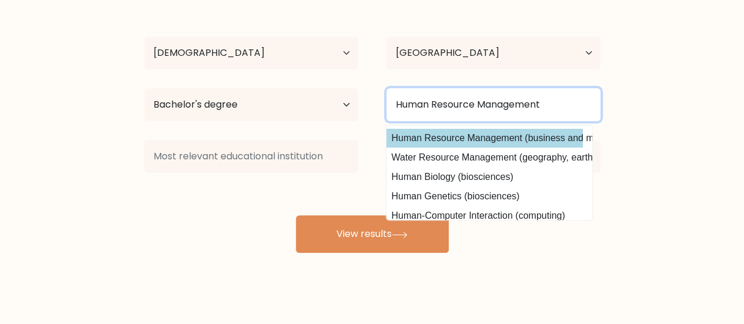
type input "Human Resource Management"
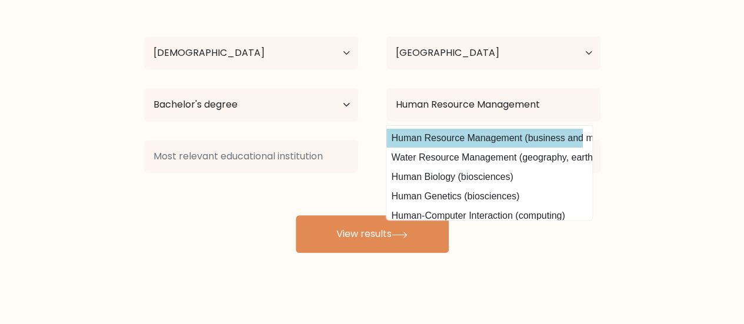
click at [435, 138] on div "Anggita Dian Puspa Rini Age Under 18 years old 18-24 years old 25-34 years old …" at bounding box center [372, 123] width 470 height 259
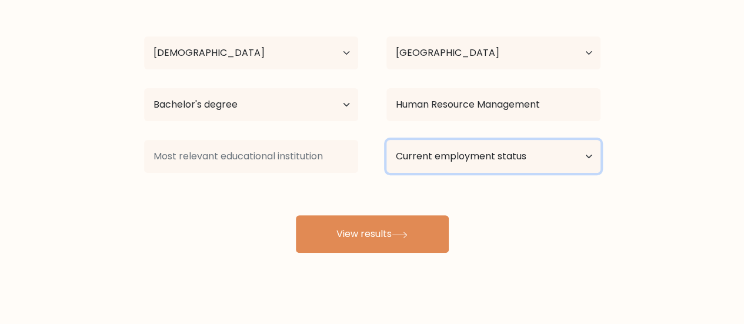
click at [418, 149] on select "Current employment status Employed Student Retired Other / prefer not to answer" at bounding box center [493, 156] width 214 height 33
select select "other"
click at [386, 140] on select "Current employment status Employed Student Retired Other / prefer not to answer" at bounding box center [493, 156] width 214 height 33
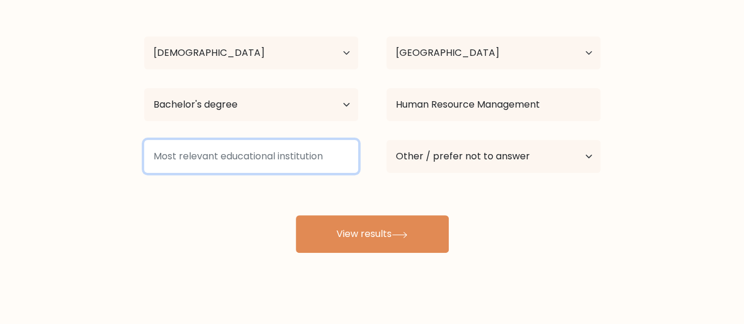
click at [294, 164] on input at bounding box center [251, 156] width 214 height 33
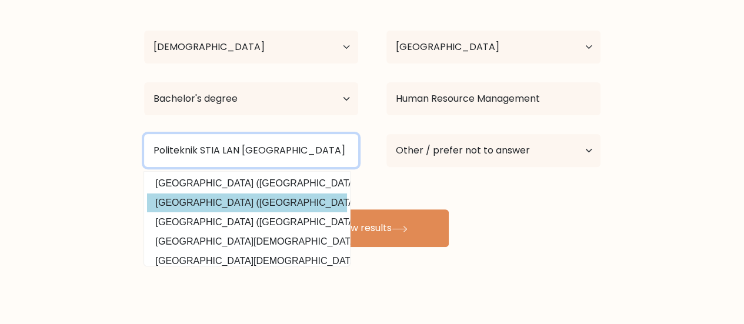
scroll to position [0, 0]
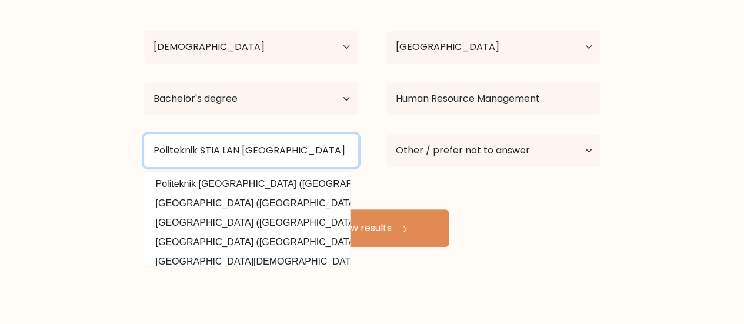
type input "Politeknik STIA LAN Jakarta"
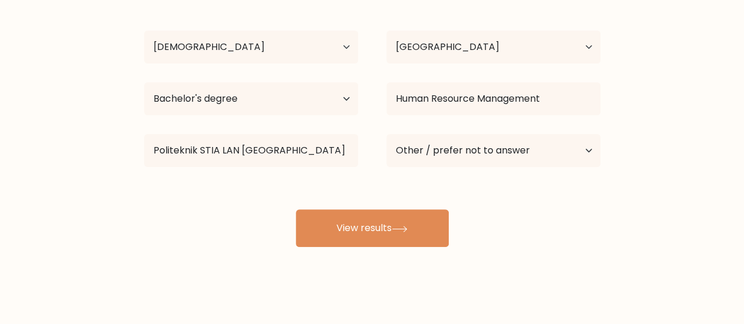
click at [403, 180] on div "Anggita Dian Puspa Rini Age Under 18 years old 18-24 years old 25-34 years old …" at bounding box center [372, 117] width 470 height 259
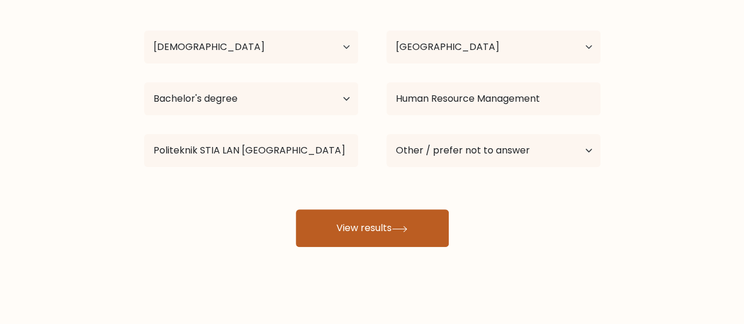
click at [385, 224] on button "View results" at bounding box center [372, 228] width 153 height 38
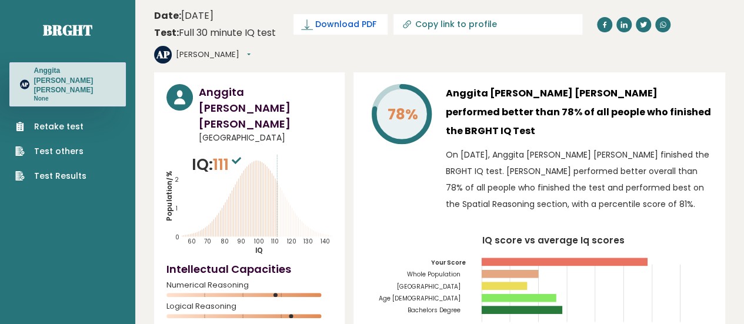
click at [316, 26] on span "Download PDF" at bounding box center [345, 24] width 61 height 12
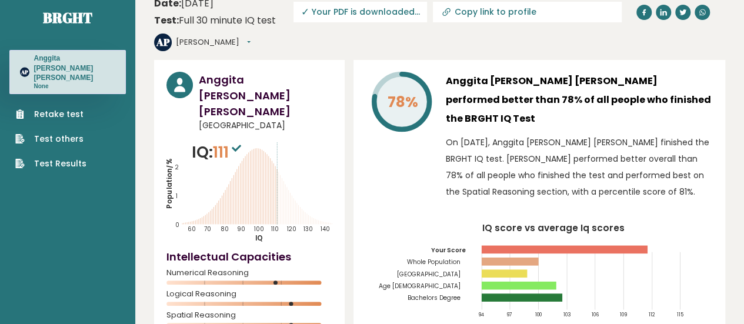
scroll to position [13, 0]
